Goal: Task Accomplishment & Management: Use online tool/utility

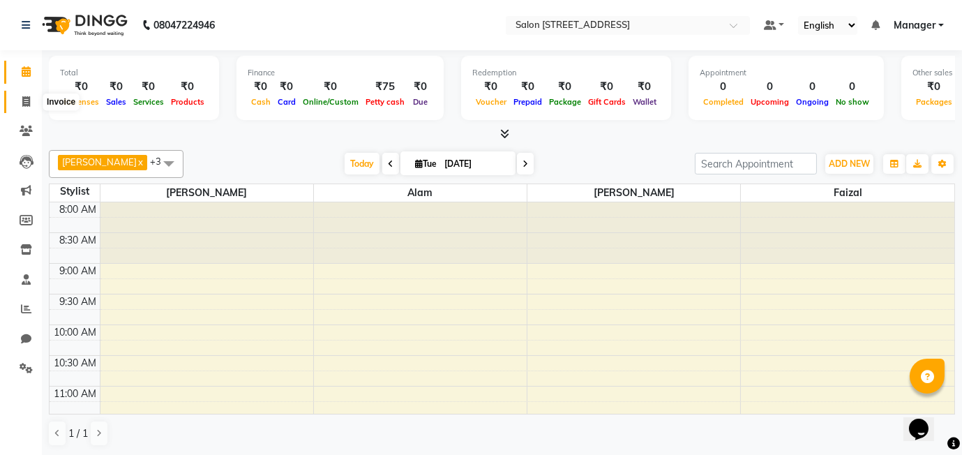
click at [19, 98] on span at bounding box center [26, 102] width 24 height 16
select select "service"
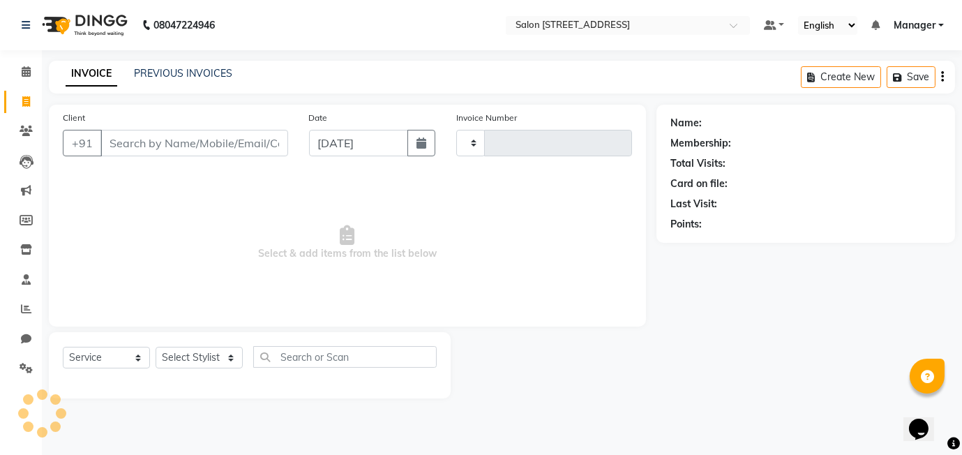
type input "0451"
select select "8448"
click at [156, 65] on div "INVOICE PREVIOUS INVOICES Create New Save" at bounding box center [502, 77] width 906 height 33
click at [160, 70] on link "PREVIOUS INVOICES" at bounding box center [183, 73] width 98 height 13
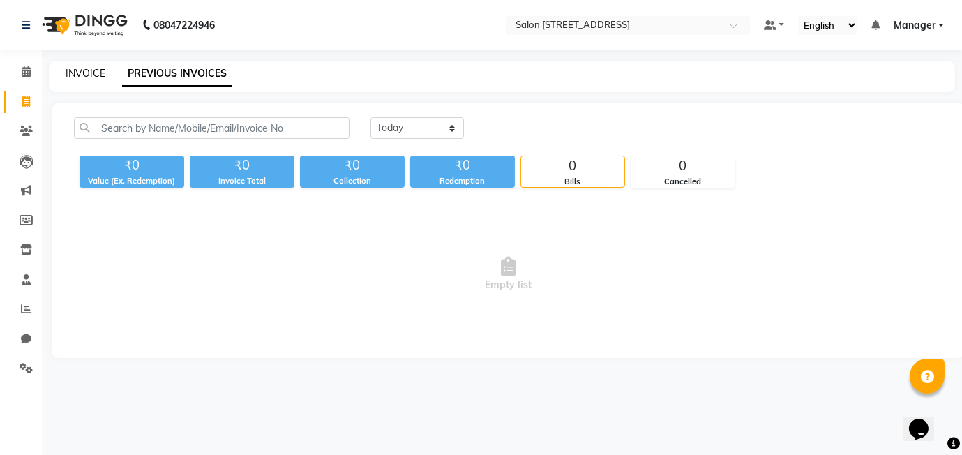
click at [96, 68] on link "INVOICE" at bounding box center [86, 73] width 40 height 13
select select "service"
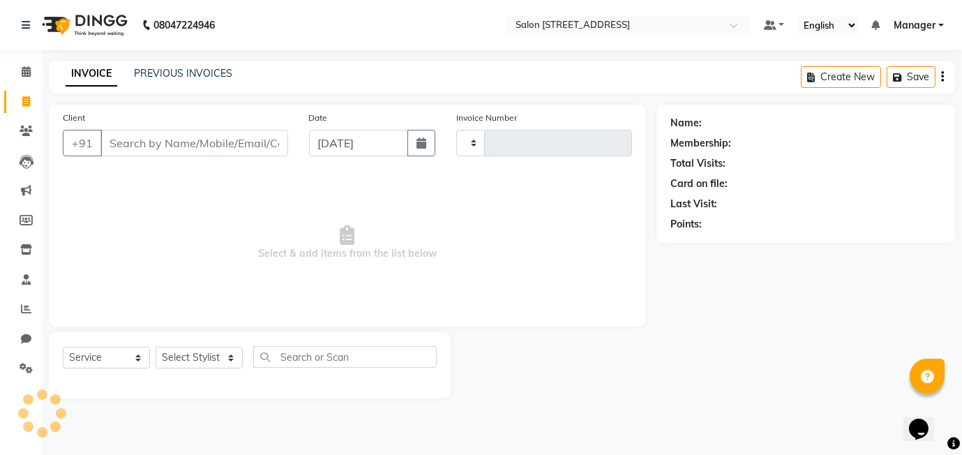
type input "0451"
select select "8448"
click at [26, 73] on icon at bounding box center [26, 71] width 9 height 10
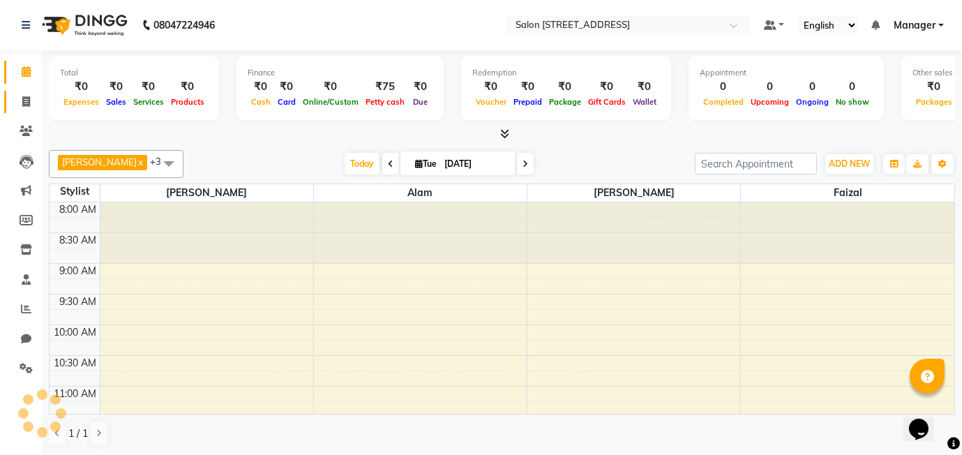
click at [27, 100] on icon at bounding box center [26, 101] width 8 height 10
select select "service"
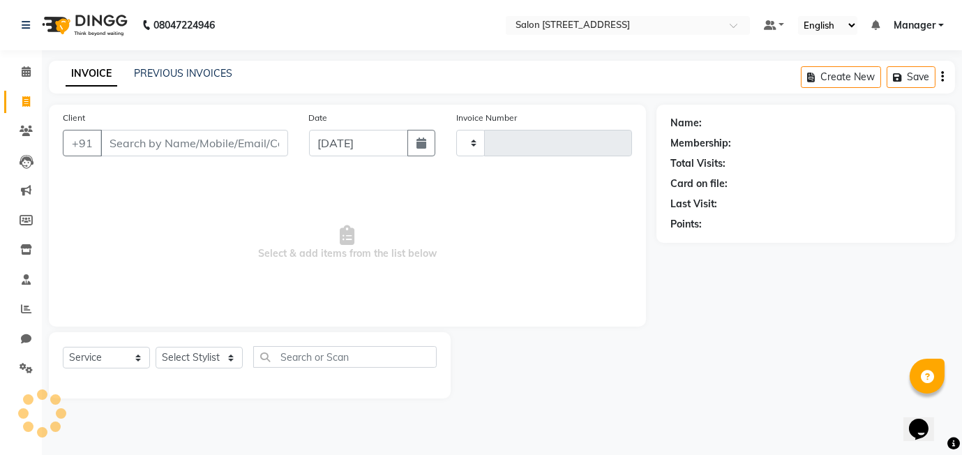
type input "0451"
select select "8448"
click at [30, 27] on link at bounding box center [29, 25] width 14 height 39
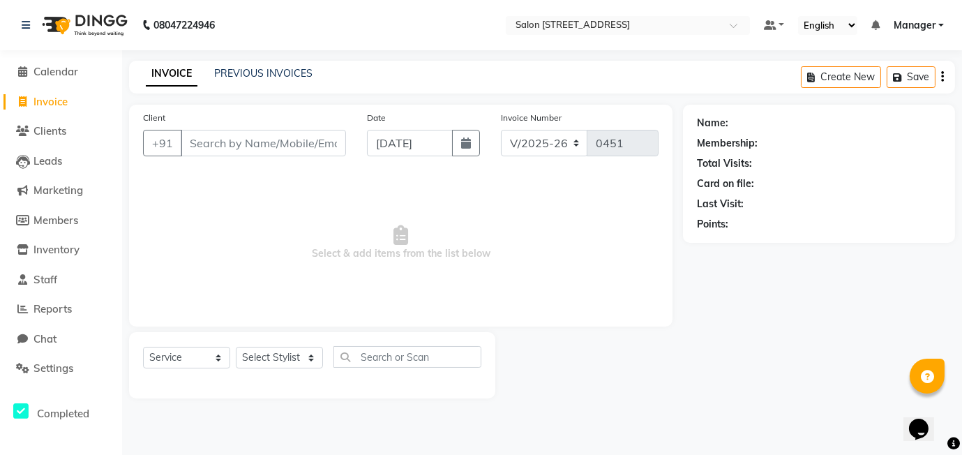
click at [232, 209] on span "Select & add items from the list below" at bounding box center [400, 242] width 515 height 139
click at [27, 73] on icon at bounding box center [23, 71] width 9 height 10
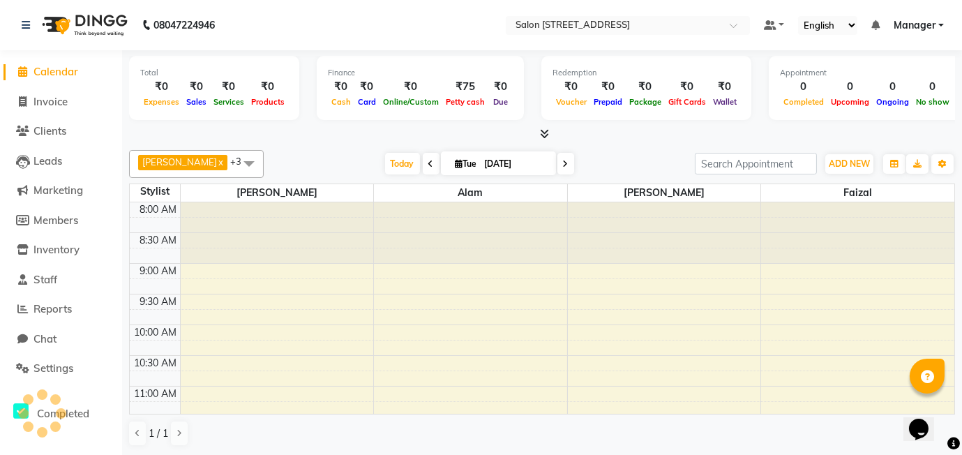
click at [27, 73] on icon at bounding box center [23, 71] width 9 height 10
click at [29, 24] on icon at bounding box center [26, 25] width 8 height 10
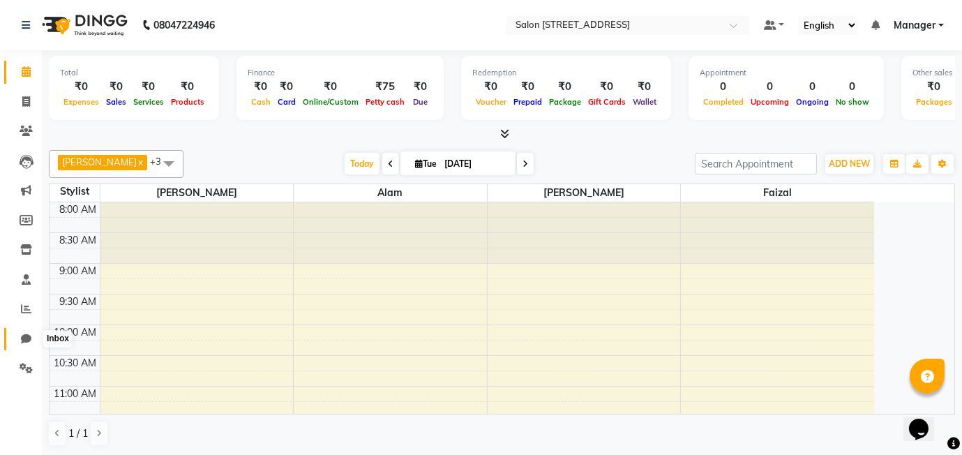
click at [25, 340] on icon at bounding box center [26, 338] width 10 height 10
select select "100"
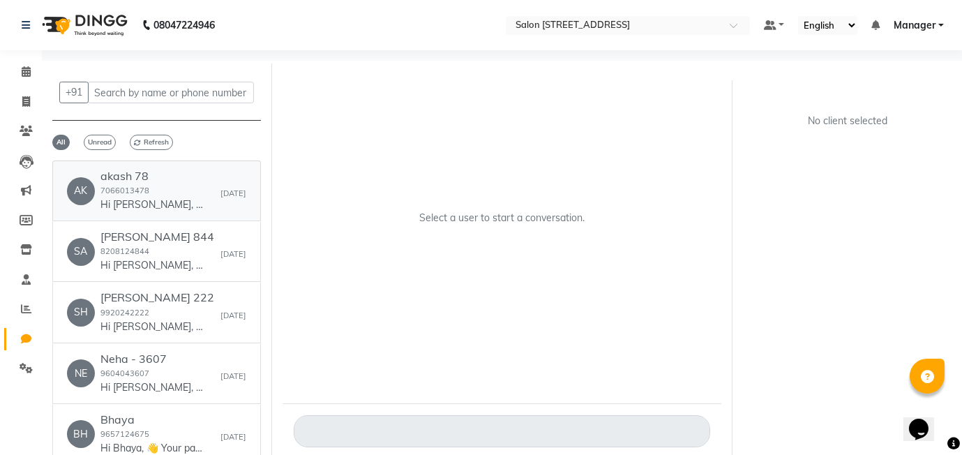
click at [155, 201] on p "Hi [PERSON_NAME], 👋 Your payment at Salon 24 is confirmed! 💰 Amount: 500.00 🧾 R…" at bounding box center [152, 204] width 105 height 15
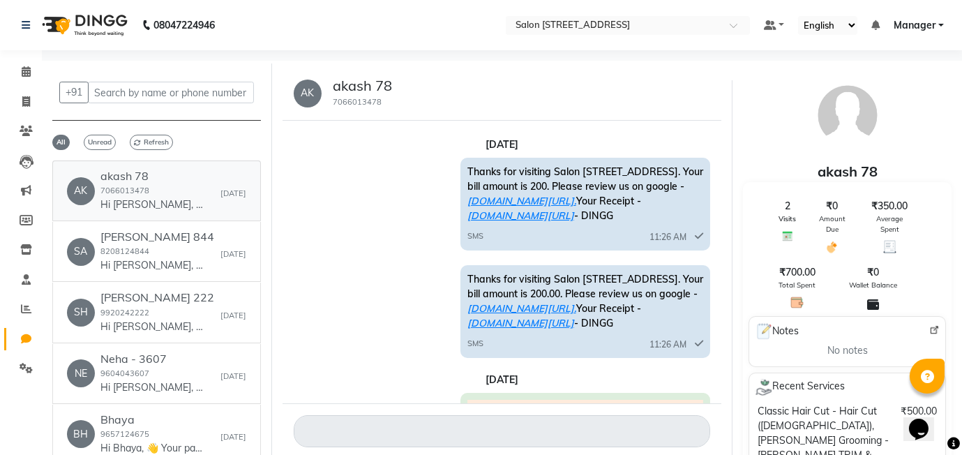
scroll to position [946, 0]
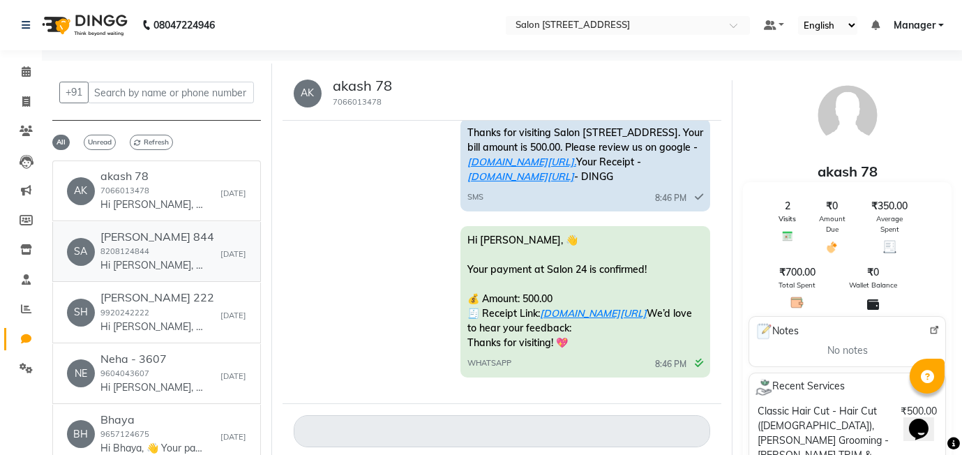
click at [130, 260] on p "Hi [PERSON_NAME], 👋 Your payment at Salon 24 is confirmed! 💰 Amount: 300.00 🧾 R…" at bounding box center [152, 265] width 105 height 15
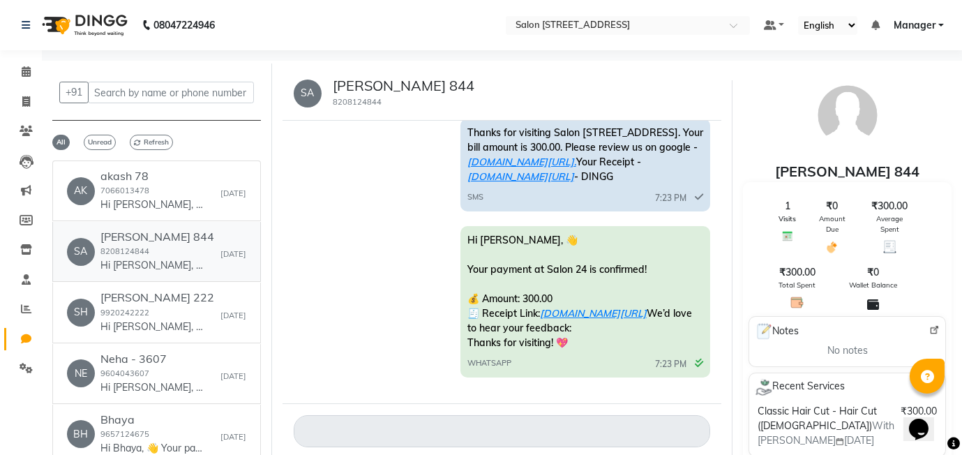
scroll to position [341, 0]
click at [128, 300] on h6 "[PERSON_NAME] 222" at bounding box center [157, 297] width 114 height 13
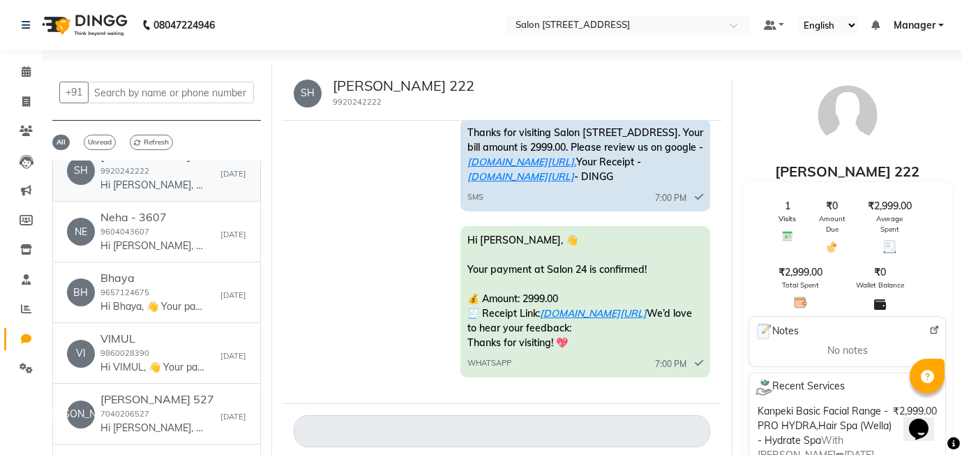
scroll to position [144, 0]
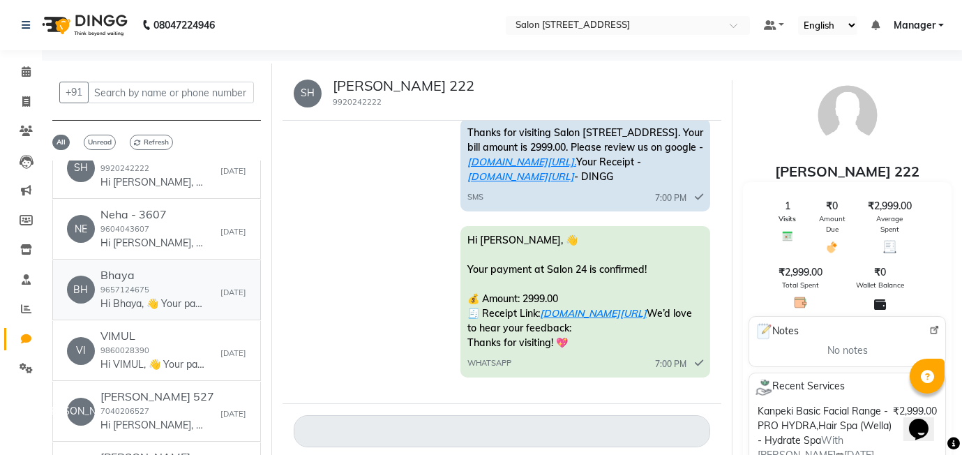
click at [141, 282] on div "Bhaya 9657124675 Hi [PERSON_NAME], 👋 Your payment at Salon 24 is confirmed! 💰 A…" at bounding box center [152, 289] width 105 height 43
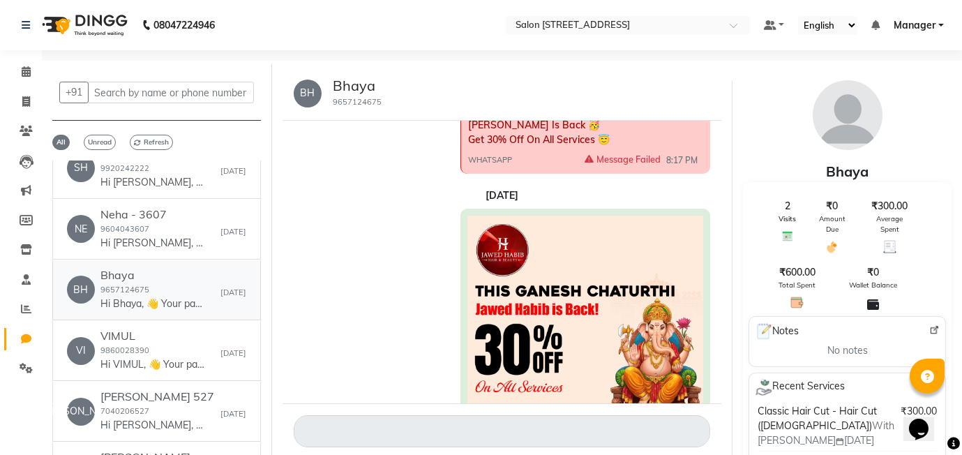
scroll to position [1104, 0]
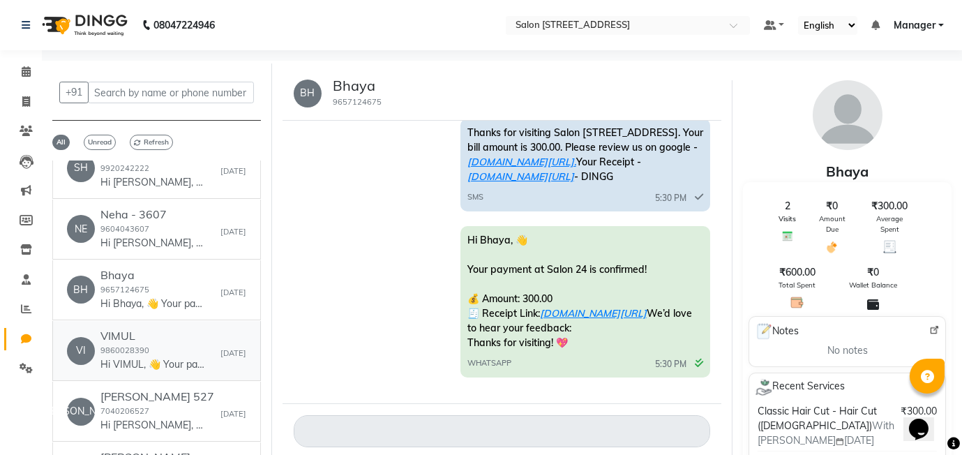
click at [133, 365] on p "Hi VIMUL, 👋 Your payment at Salon 24 is confirmed! 💰 Amount: 300 🧾 Receipt Link…" at bounding box center [152, 364] width 105 height 15
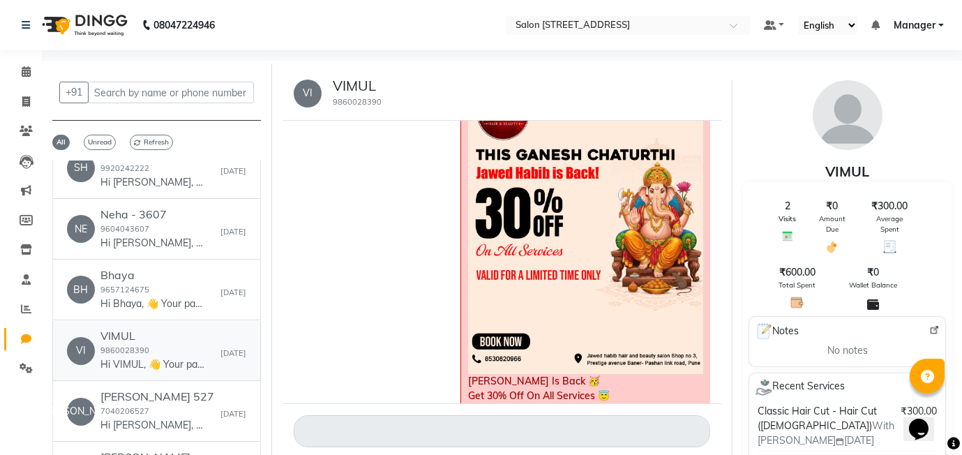
scroll to position [1832, 0]
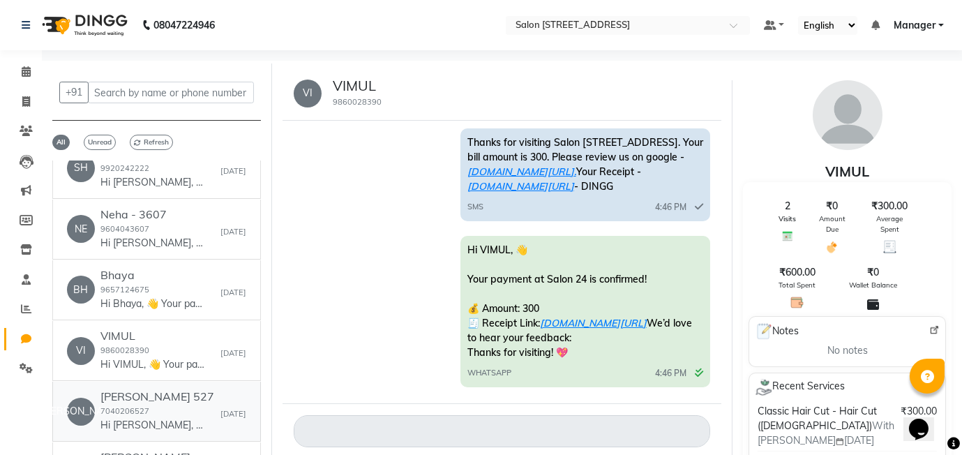
click at [138, 424] on p "Hi [PERSON_NAME], 👋 Your payment at Salon 24 is confirmed! 💰 Amount: 150.00 🧾 R…" at bounding box center [152, 425] width 105 height 15
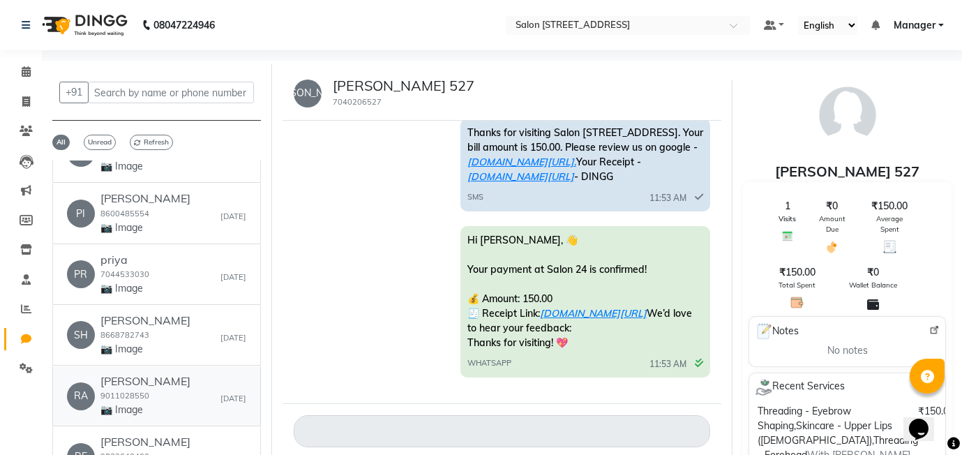
scroll to position [736, 0]
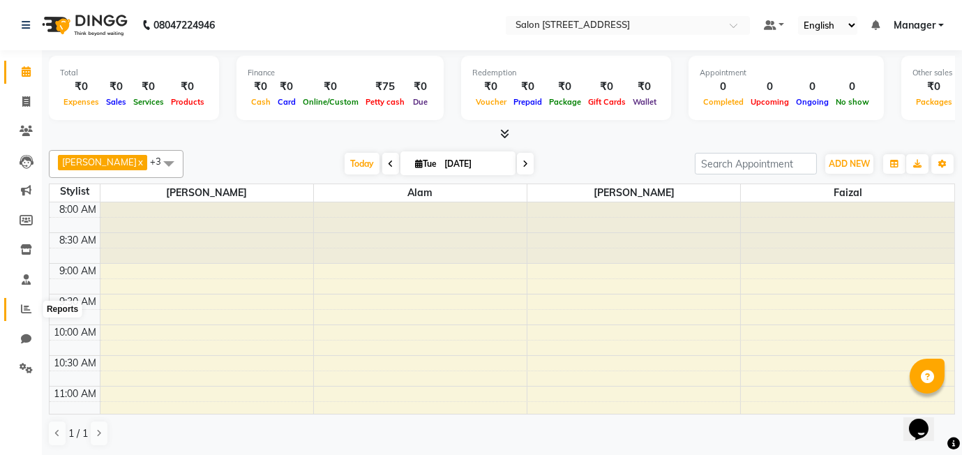
click at [22, 310] on icon at bounding box center [26, 308] width 10 height 10
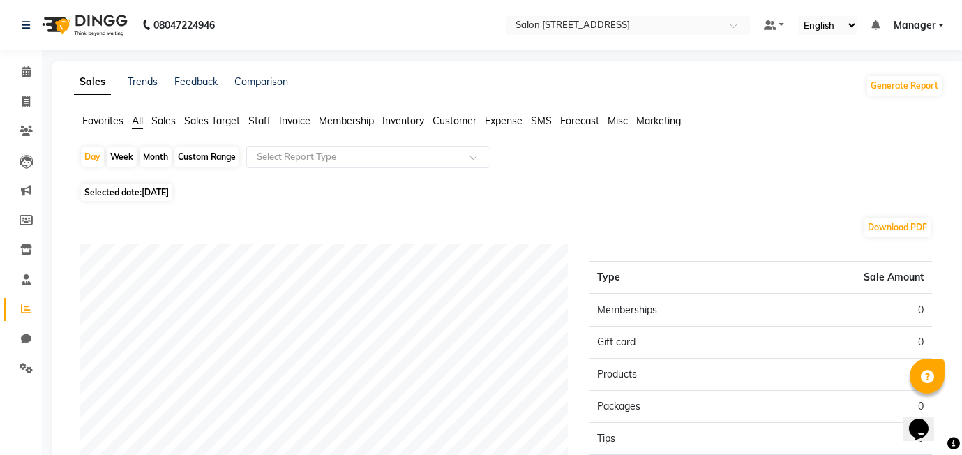
click at [162, 157] on div "Month" at bounding box center [155, 157] width 32 height 20
select select "9"
select select "2025"
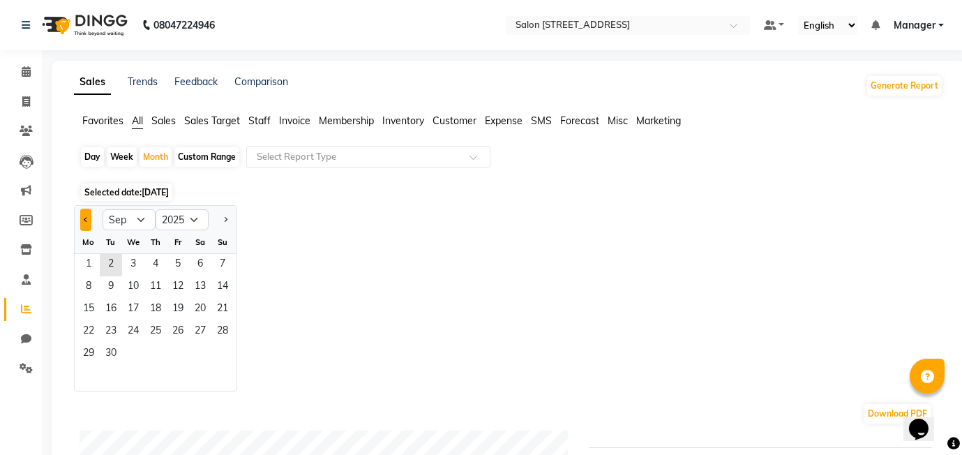
click at [85, 215] on button "Previous month" at bounding box center [85, 220] width 11 height 22
select select "8"
click at [125, 294] on span "6" at bounding box center [133, 287] width 22 height 22
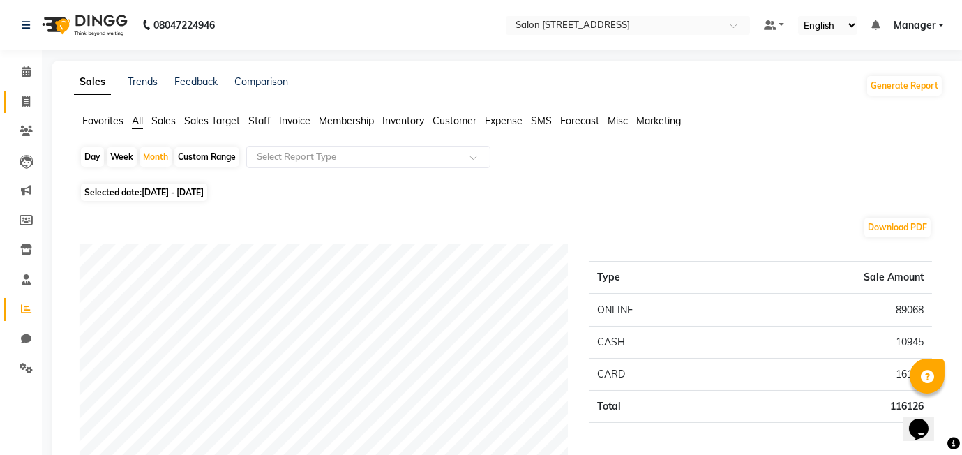
click at [27, 109] on link "Invoice" at bounding box center [20, 102] width 33 height 23
select select "service"
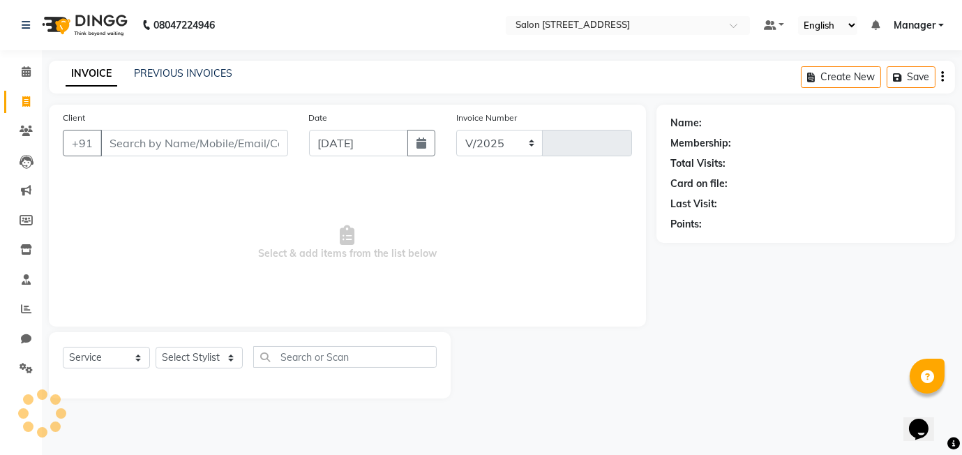
select select "8448"
type input "0451"
